Goal: Task Accomplishment & Management: Manage account settings

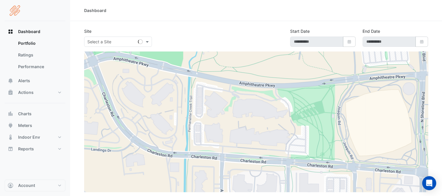
type input "**********"
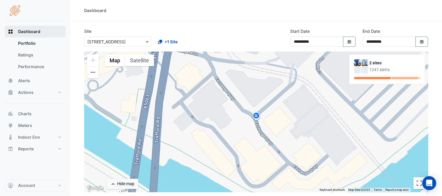
click at [36, 29] on span "Dashboard" at bounding box center [29, 32] width 22 height 6
click at [33, 80] on button "Alerts" at bounding box center [35, 81] width 61 height 12
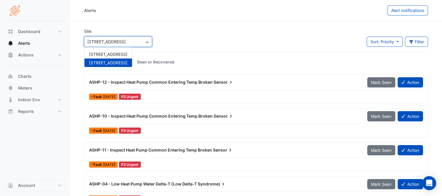
click at [148, 40] on span at bounding box center [147, 42] width 7 height 6
click at [114, 54] on span "[STREET_ADDRESS]" at bounding box center [108, 54] width 38 height 5
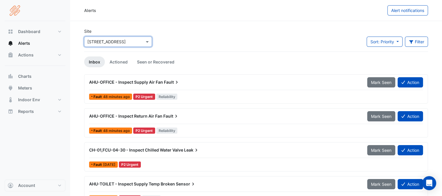
scroll to position [29, 0]
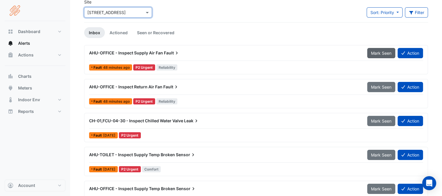
click at [381, 51] on span "Mark Seen" at bounding box center [381, 53] width 20 height 5
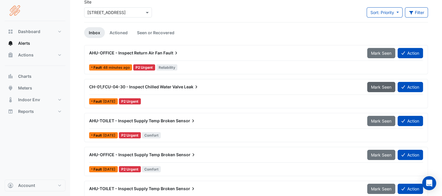
click at [380, 87] on span "Mark Seen" at bounding box center [381, 86] width 20 height 5
click at [380, 120] on span "Mark Seen" at bounding box center [381, 120] width 20 height 5
click at [379, 152] on span "Mark Seen" at bounding box center [381, 154] width 20 height 5
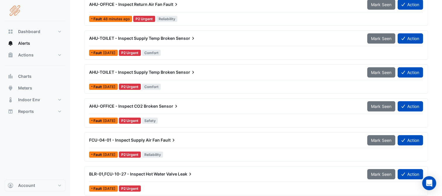
scroll to position [88, 0]
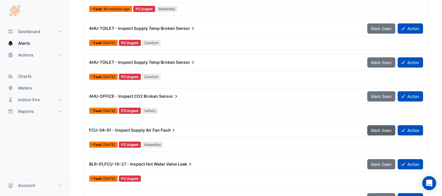
click at [376, 128] on span "Mark Seen" at bounding box center [381, 130] width 20 height 5
click at [377, 163] on span "Mark Seen" at bounding box center [381, 164] width 20 height 5
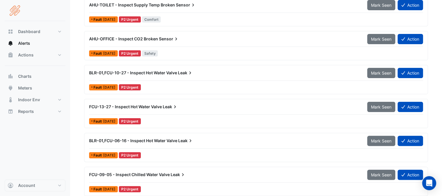
scroll to position [146, 0]
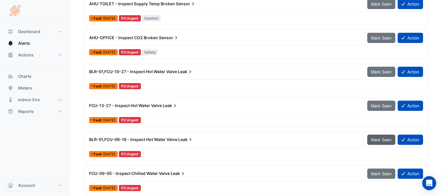
click at [379, 139] on span "Mark Seen" at bounding box center [381, 139] width 20 height 5
click at [376, 171] on span "Mark Seen" at bounding box center [381, 173] width 20 height 5
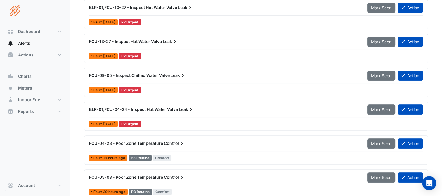
scroll to position [234, 0]
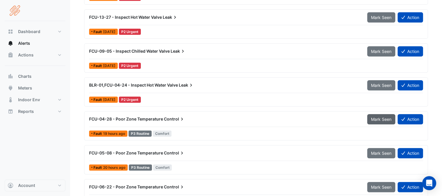
click at [380, 117] on span "Mark Seen" at bounding box center [381, 119] width 20 height 5
click at [378, 83] on span "Mark Seen" at bounding box center [381, 85] width 20 height 5
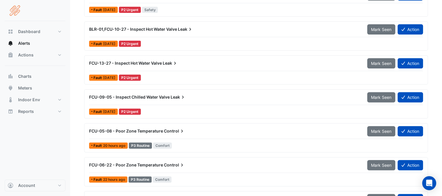
scroll to position [175, 0]
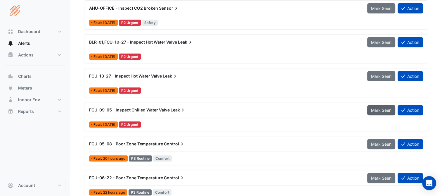
click at [380, 108] on span "Mark Seen" at bounding box center [381, 110] width 20 height 5
click at [380, 75] on span "Mark Seen" at bounding box center [381, 76] width 20 height 5
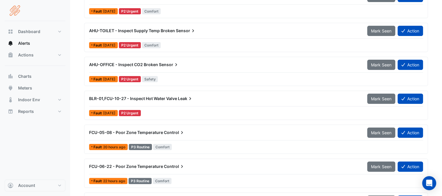
scroll to position [117, 0]
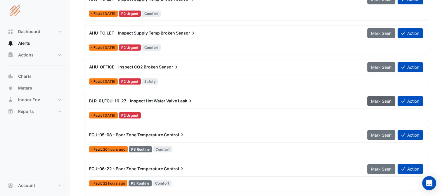
click at [381, 99] on span "Mark Seen" at bounding box center [381, 101] width 20 height 5
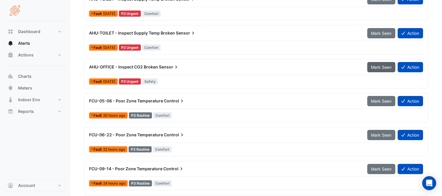
click at [382, 63] on button "Mark Seen" at bounding box center [381, 67] width 28 height 10
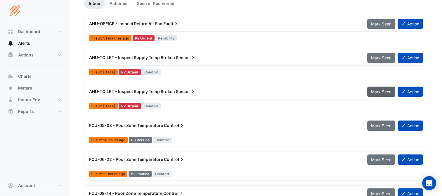
click at [380, 90] on span "Mark Seen" at bounding box center [381, 91] width 20 height 5
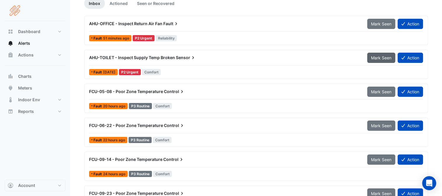
click at [377, 59] on span "Mark Seen" at bounding box center [381, 57] width 20 height 5
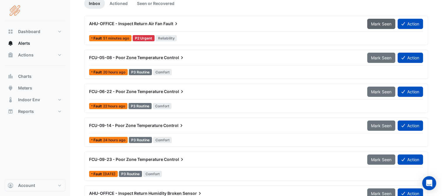
click at [375, 21] on span "Mark Seen" at bounding box center [381, 23] width 20 height 5
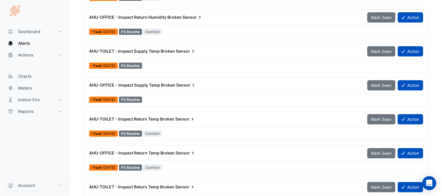
scroll to position [102, 0]
